Goal: Information Seeking & Learning: Learn about a topic

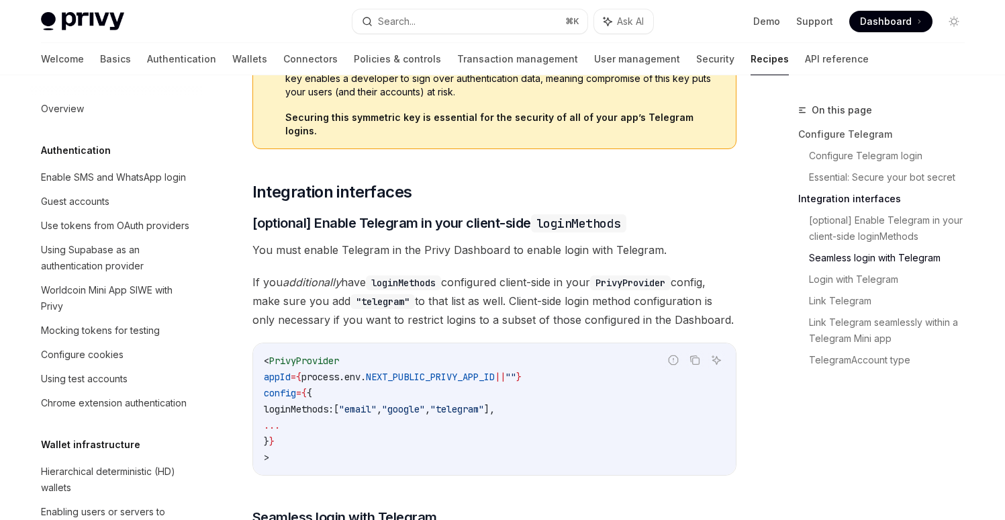
scroll to position [983, 0]
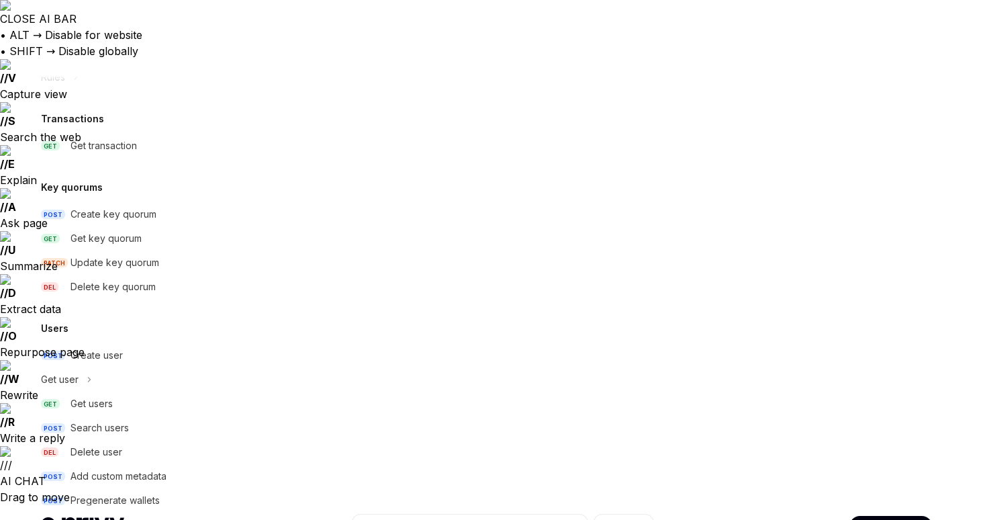
scroll to position [891, 0]
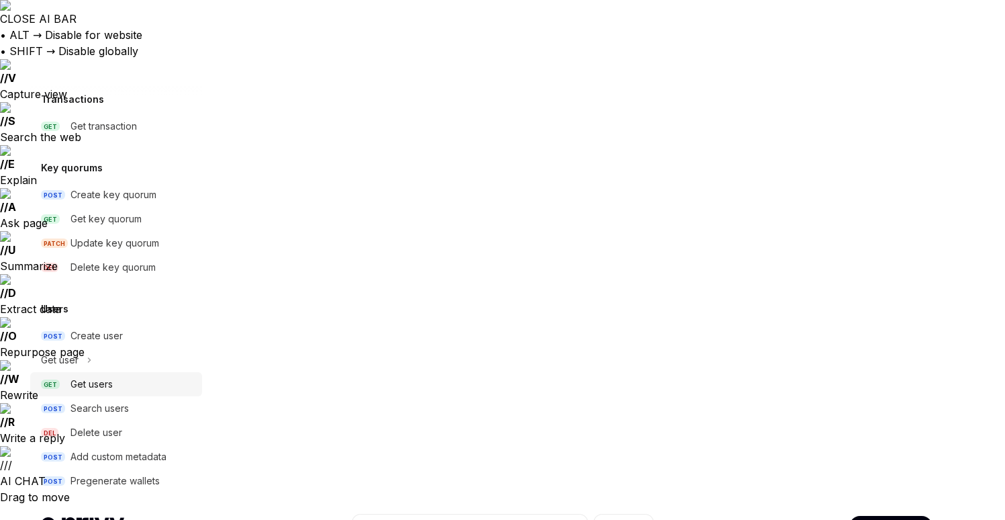
click at [103, 379] on div "Get users" at bounding box center [91, 384] width 42 height 16
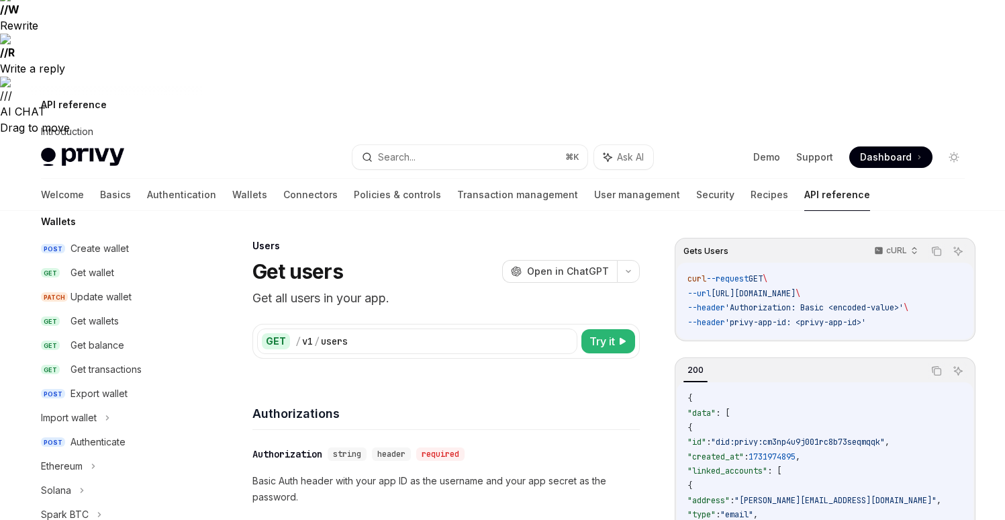
click at [124, 160] on div "Authorization signatures" at bounding box center [94, 156] width 106 height 16
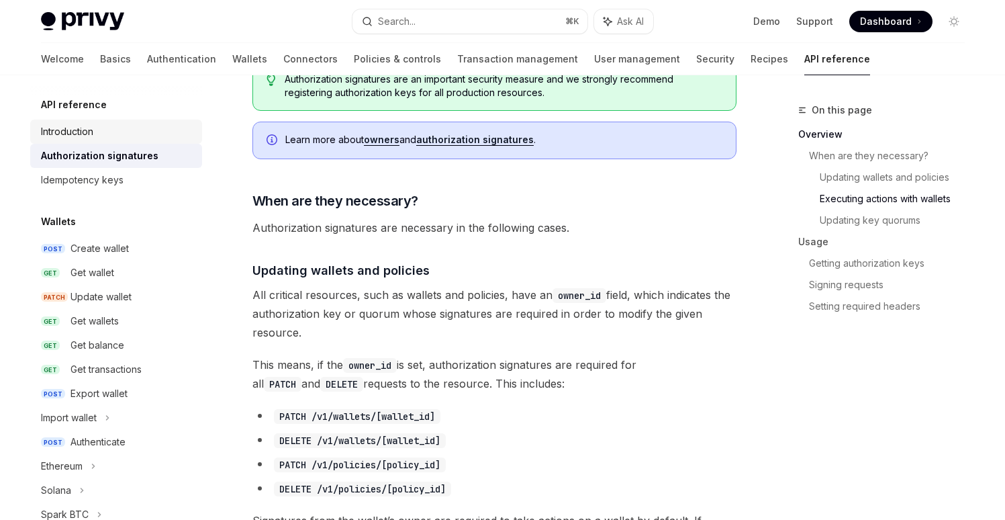
click at [92, 133] on div "Introduction" at bounding box center [67, 132] width 52 height 16
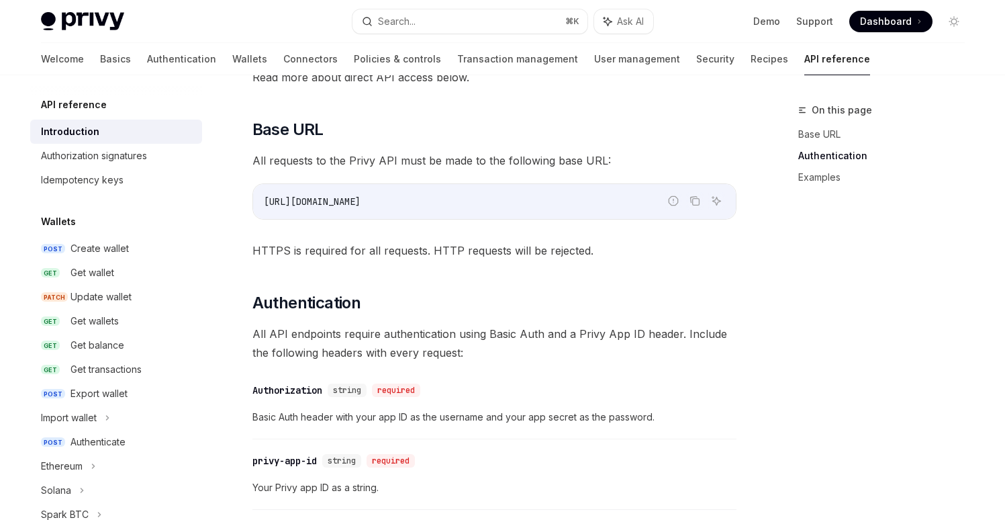
click at [277, 115] on div "Privy offers low-level APIs you can use to interact with wallets and user objec…" at bounding box center [494, 359] width 484 height 932
click at [244, 168] on div "API reference Introduction OpenAI Open in ChatGPT Getting started with the Priv…" at bounding box center [368, 413] width 741 height 1222
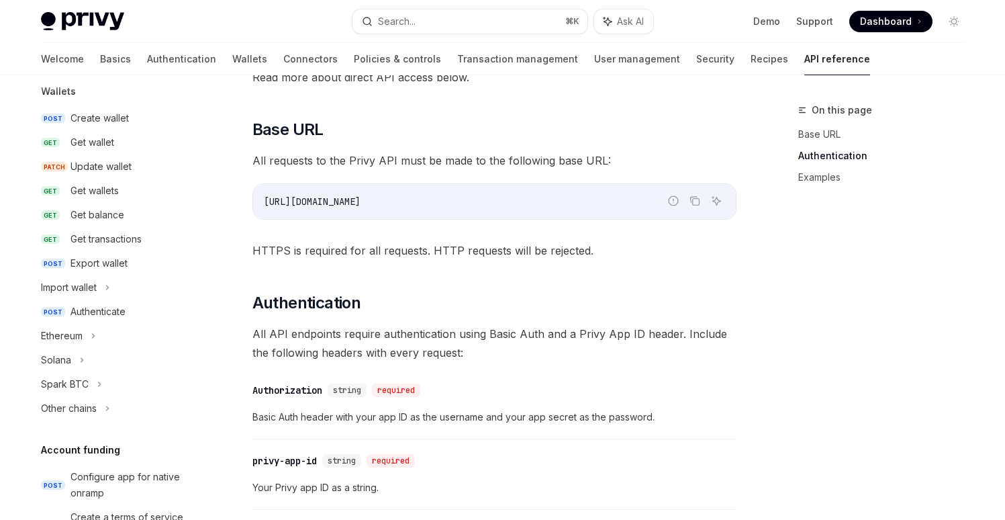
scroll to position [127, 0]
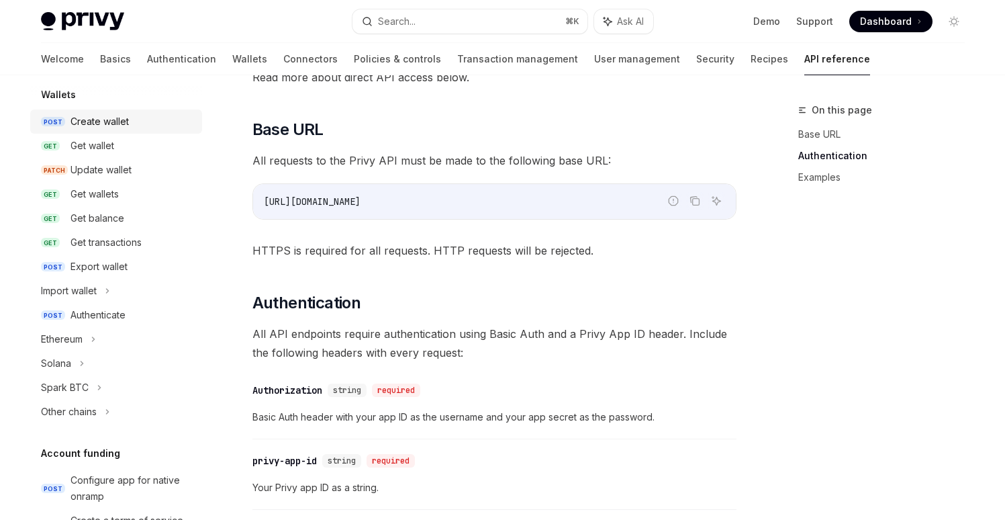
click at [119, 119] on div "Create wallet" at bounding box center [99, 121] width 58 height 16
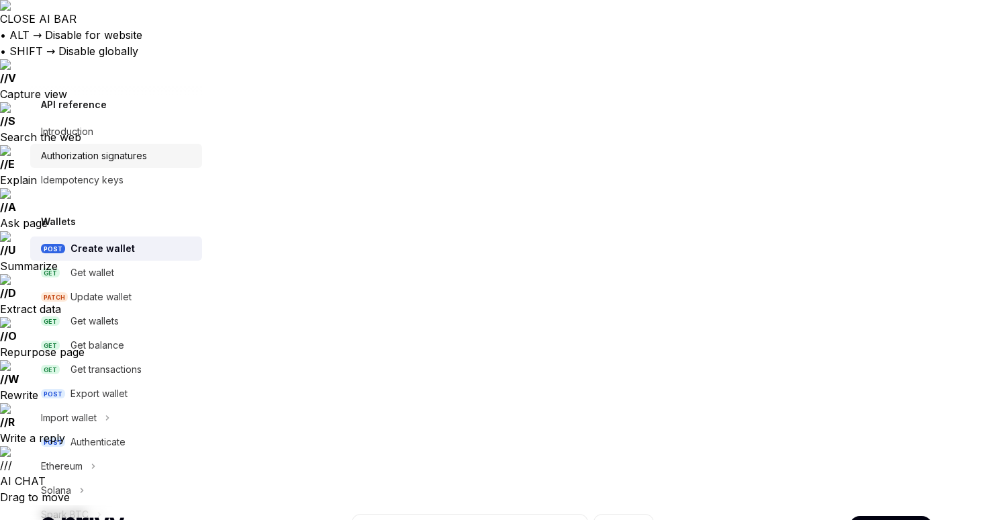
click at [101, 158] on div "Authorization signatures" at bounding box center [94, 156] width 106 height 16
click at [80, 133] on div "Introduction" at bounding box center [67, 132] width 52 height 16
type textarea "*"
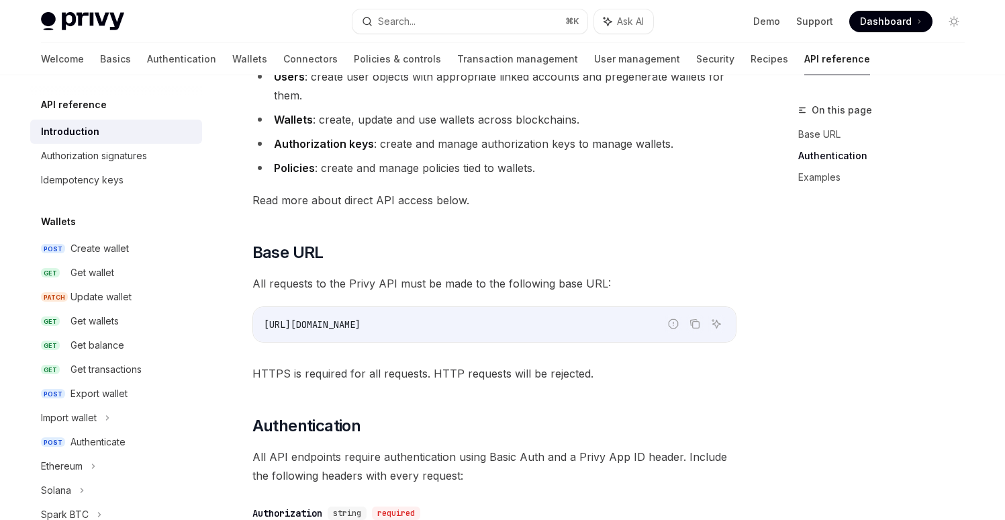
scroll to position [677, 0]
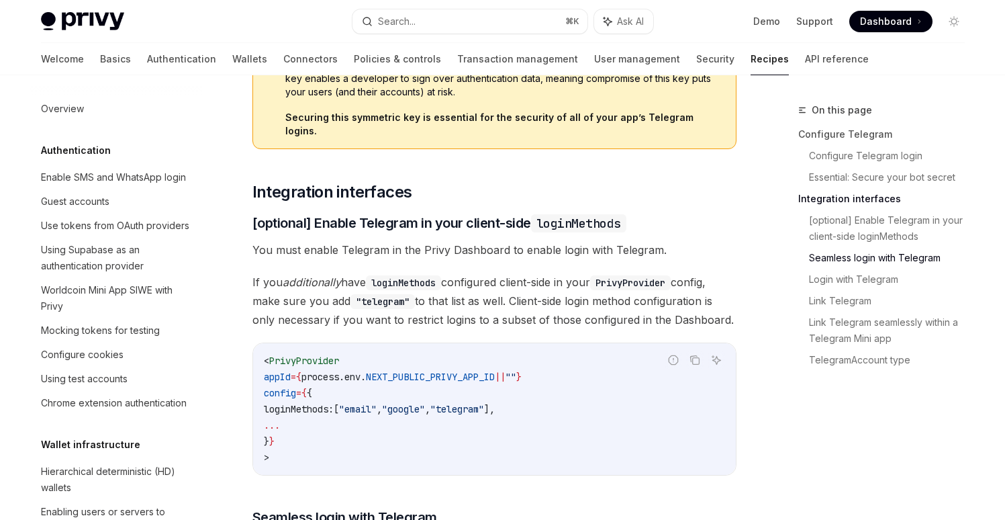
scroll to position [983, 0]
